Goal: Transaction & Acquisition: Book appointment/travel/reservation

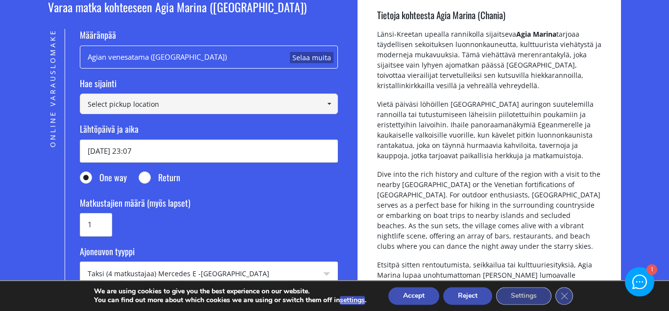
scroll to position [122, 0]
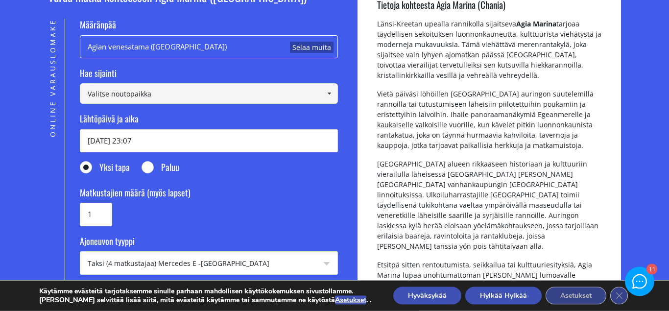
click at [177, 48] on div "Agian venesatama ([GEOGRAPHIC_DATA]) Selaa muita" at bounding box center [209, 46] width 258 height 23
click at [320, 45] on link "Selaa muita" at bounding box center [312, 48] width 44 height 12
click at [166, 94] on input at bounding box center [209, 93] width 258 height 21
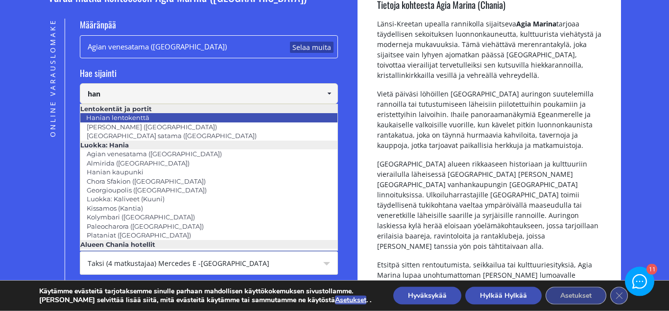
click at [128, 115] on link "Hanian lentokenttä" at bounding box center [118, 118] width 76 height 14
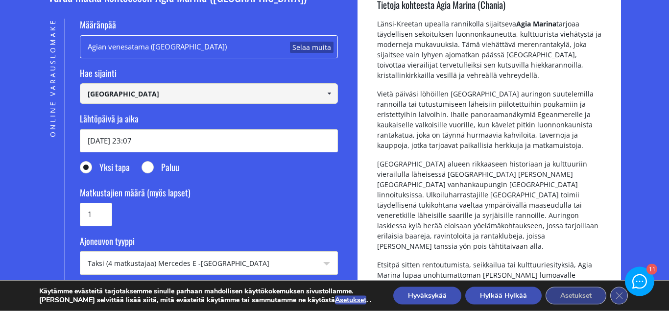
type input "[GEOGRAPHIC_DATA]"
click at [173, 139] on input "[DATE] 23:07" at bounding box center [209, 140] width 258 height 23
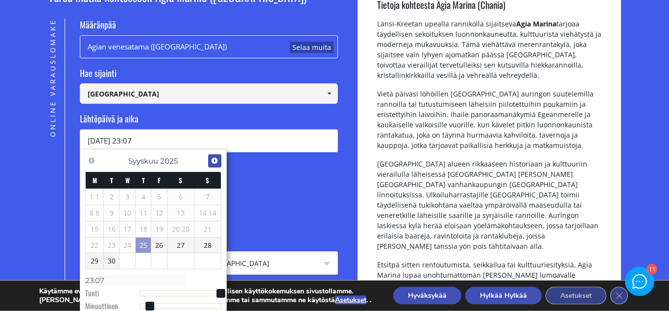
click at [215, 161] on span "Seuraavaksi" at bounding box center [215, 161] width 8 height 8
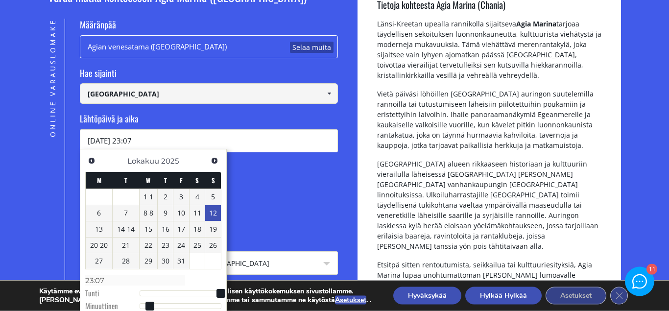
click at [212, 214] on link "12" at bounding box center [213, 213] width 16 height 16
click at [270, 195] on label "Matkustajien määrä (myös lapset)" at bounding box center [209, 195] width 258 height 17
click at [112, 203] on input "1" at bounding box center [96, 214] width 32 height 23
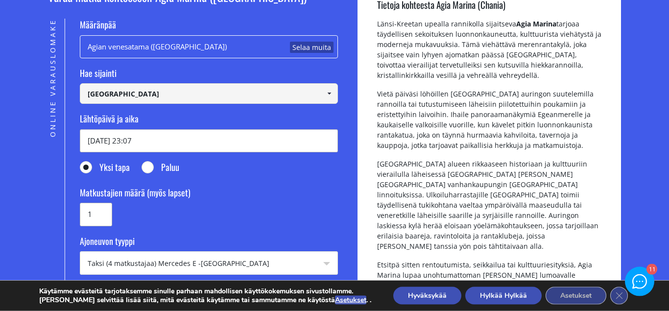
click at [163, 142] on input "[DATE] 23:07" at bounding box center [209, 140] width 258 height 23
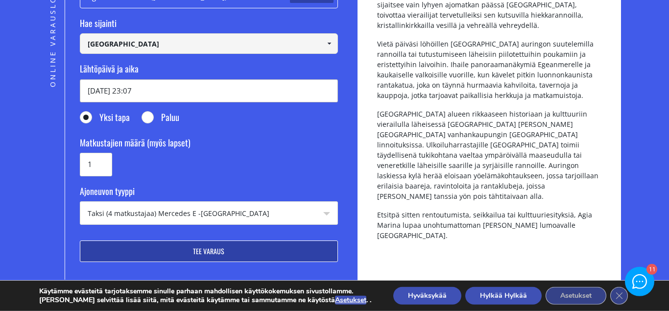
scroll to position [185, 0]
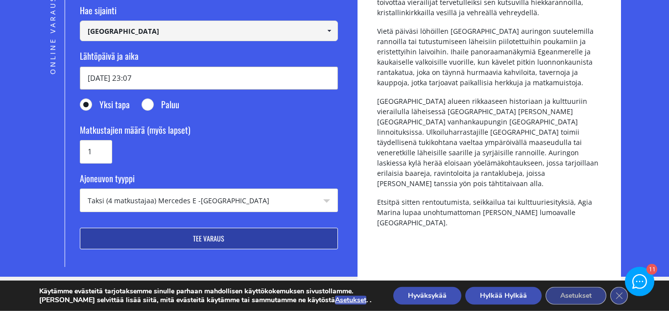
click at [215, 75] on input "[DATE] 23:07" at bounding box center [209, 78] width 258 height 23
click at [120, 74] on input "[DATE] 23:07" at bounding box center [209, 78] width 258 height 23
click at [150, 77] on input "[DATE] 23:07" at bounding box center [209, 78] width 258 height 23
type input "1"
click at [116, 75] on input "Lähtöpäivä ja aika" at bounding box center [209, 78] width 258 height 23
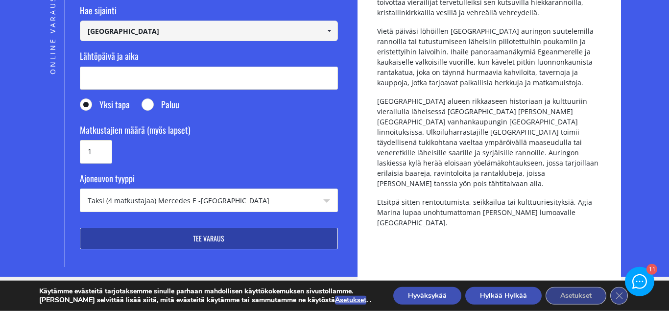
click at [151, 104] on input "Paluu" at bounding box center [148, 105] width 12 height 12
radio input "true"
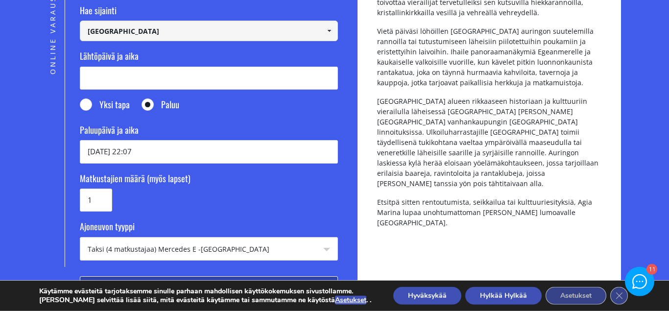
click at [80, 104] on input "Yksi tapa" at bounding box center [86, 105] width 12 height 12
radio input "true"
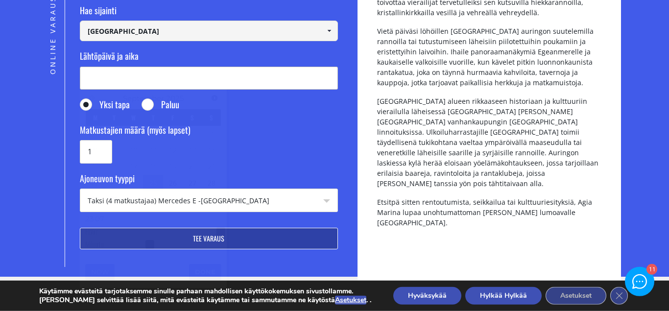
click at [105, 77] on input "Lähtöpäivä ja aika" at bounding box center [209, 78] width 258 height 23
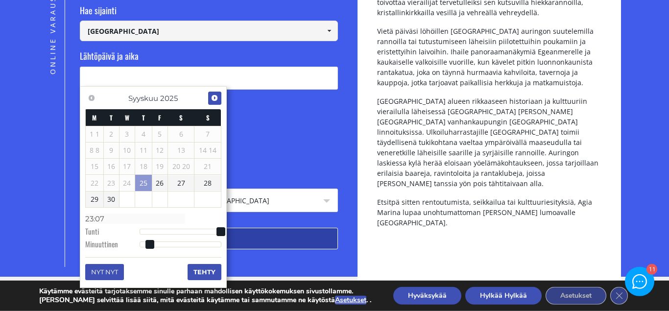
click at [212, 99] on span "Seuraavaksi" at bounding box center [215, 98] width 8 height 8
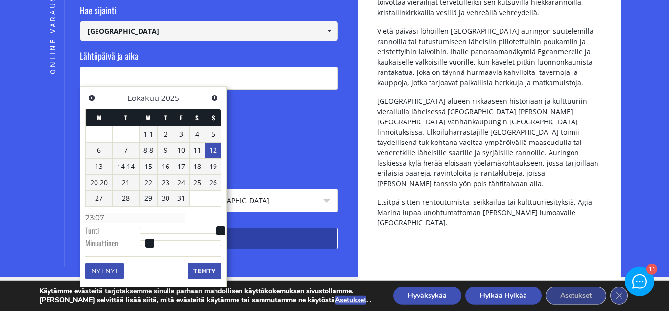
click at [211, 154] on link "12" at bounding box center [213, 151] width 16 height 16
type input "[DATE] 22:07"
type input "22:07"
type input "[DATE] 21:07"
type input "21:07"
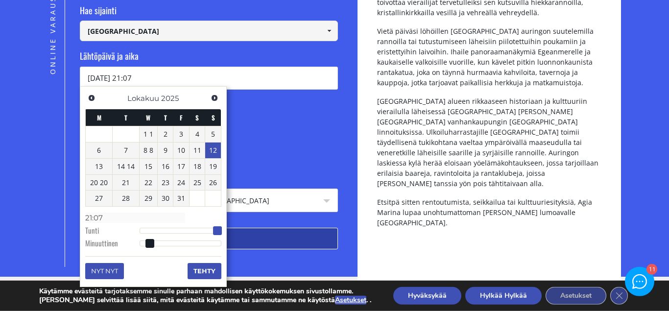
type input "[DATE] 20:07"
type input "20:07"
type input "[DATE] 19:07"
type input "19:07"
type input "[DATE] 18:07"
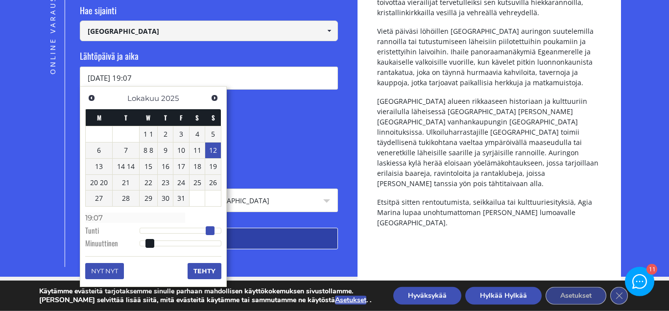
type input "18:07"
type input "[DATE] 17:07"
type input "17:07"
type input "[DATE] 16:07"
type input "16:07"
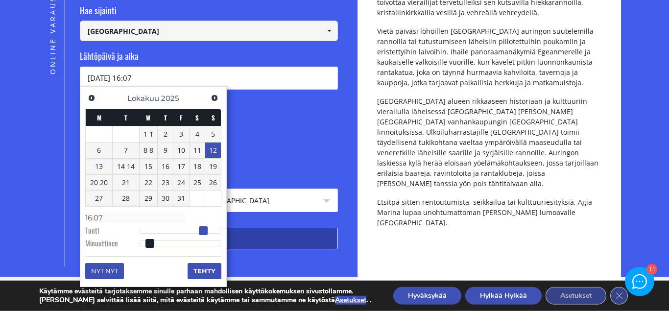
type input "[DATE] 15:07"
type input "15:07"
type input "[DATE] 14:07"
type input "14:07"
type input "[DATE] 13:07"
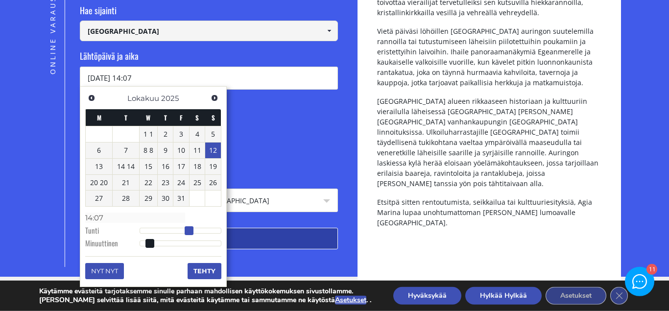
type input "13:07"
type input "[DATE] 12:07"
type input "12:07"
type input "[DATE] 11:07"
type input "11:07"
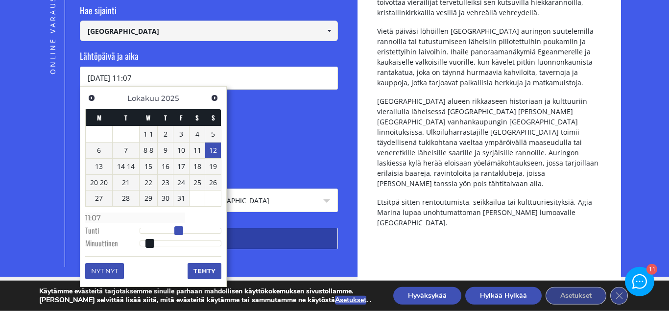
type input "[DATE] 10:07"
type input "10:07"
type input "[DATE] 11:07"
type input "11:07"
type input "[DATE] 12:07"
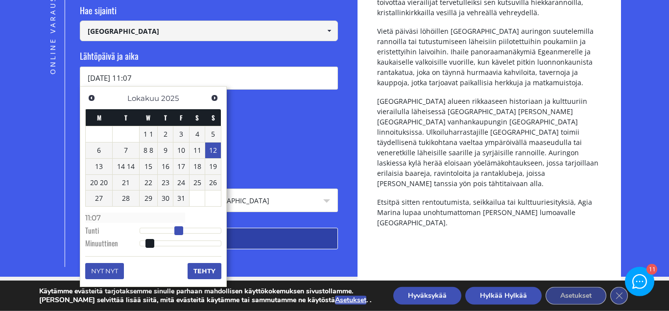
type input "12:07"
type input "[DATE] 13:07"
type input "13:07"
type input "[DATE] 14:07"
type input "14:07"
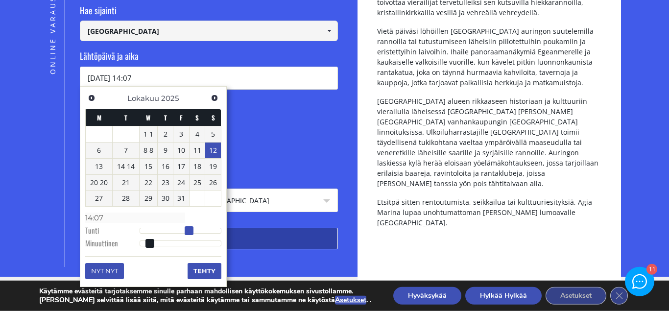
type input "[DATE] 15:07"
type input "15:07"
type input "[DATE] 16:07"
type input "16:07"
type input "[DATE] 17:07"
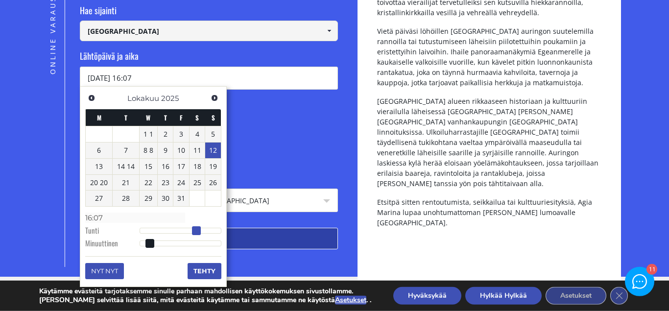
type input "17:07"
type input "[DATE] 18:07"
type input "18:07"
type input "[DATE] 19:07"
type input "19:07"
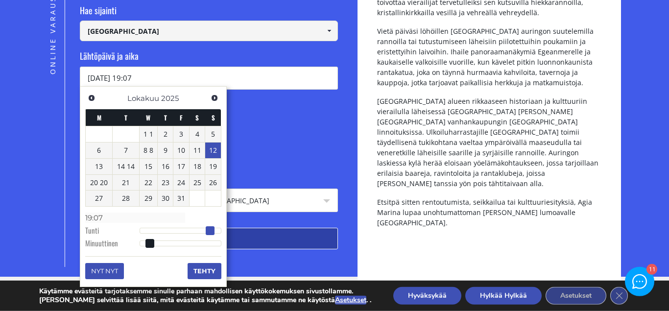
type input "[DATE] 20:07"
type input "20:07"
type input "[DATE] 19:07"
type input "19:07"
drag, startPoint x: 218, startPoint y: 231, endPoint x: 203, endPoint y: 227, distance: 15.1
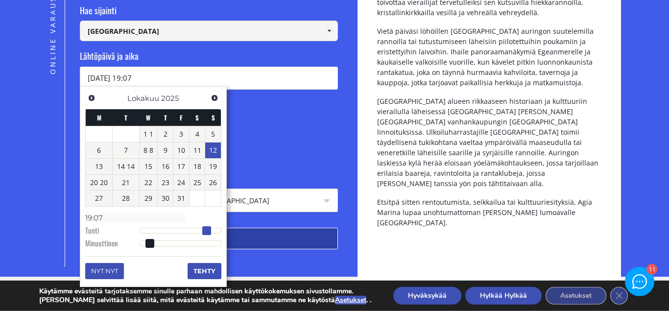
click at [203, 227] on span at bounding box center [206, 230] width 9 height 9
click at [208, 273] on button "Tehty" at bounding box center [205, 271] width 34 height 16
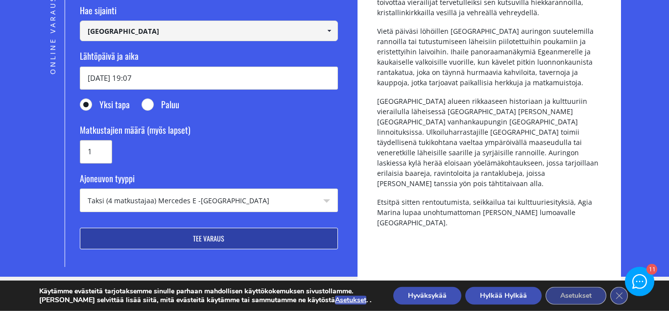
click at [100, 150] on input "1" at bounding box center [96, 151] width 32 height 23
type input "2"
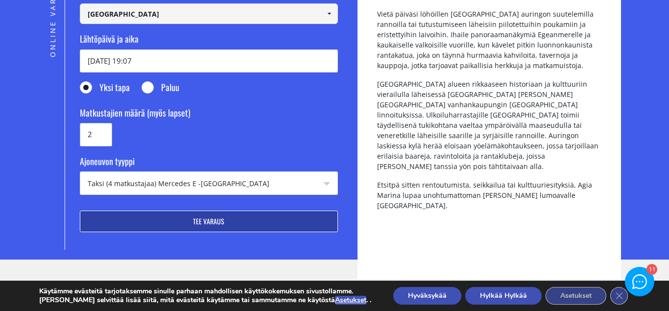
scroll to position [213, 0]
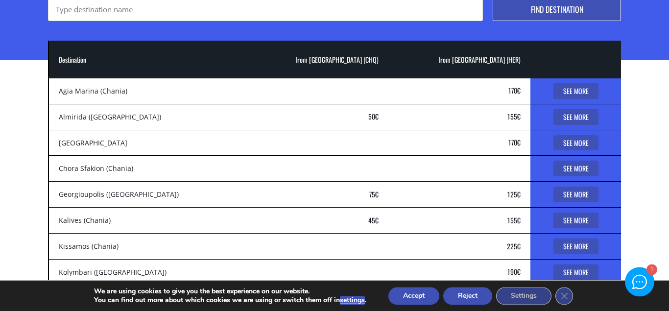
scroll to position [146, 0]
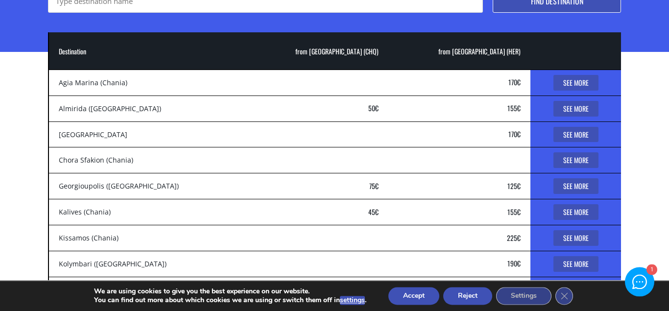
click at [81, 90] on td "Destination Agia Marina (Chania)" at bounding box center [146, 83] width 196 height 26
click at [81, 84] on td "Destination Agia Marina (Chania)" at bounding box center [146, 83] width 196 height 26
click at [468, 78] on td "from [GEOGRAPHIC_DATA] (HER) 170 €" at bounding box center [459, 83] width 143 height 26
